Goal: Information Seeking & Learning: Understand process/instructions

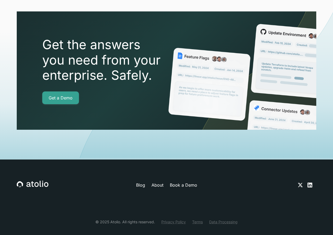
click at [174, 219] on link "Privacy Policy" at bounding box center [173, 222] width 24 height 6
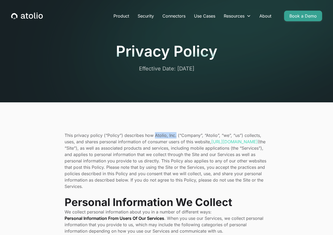
drag, startPoint x: 155, startPoint y: 135, endPoint x: 175, endPoint y: 135, distance: 20.5
click at [175, 135] on p "This privacy policy (“Policy”) describes how Atolio, Inc. (“Company”, “Atolio”,…" at bounding box center [167, 160] width 204 height 57
copy p "Atolio, Inc."
click at [30, 16] on icon "home" at bounding box center [27, 16] width 32 height 7
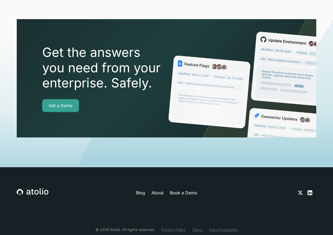
scroll to position [1801, 0]
